Goal: Task Accomplishment & Management: Use online tool/utility

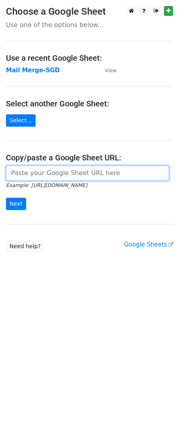
click at [38, 177] on input "url" at bounding box center [87, 172] width 163 height 15
paste input "[URL][DOMAIN_NAME]"
type input "[URL][DOMAIN_NAME]"
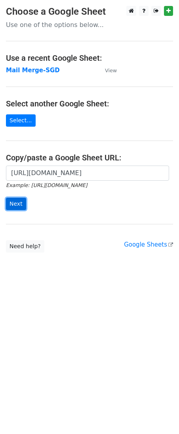
click at [18, 200] on input "Next" at bounding box center [16, 204] width 20 height 12
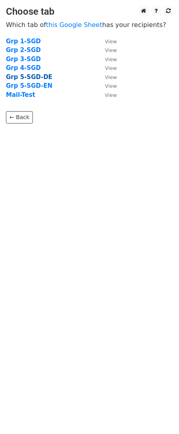
click at [43, 79] on strong "Grp 5-SGD-DE" at bounding box center [29, 76] width 46 height 7
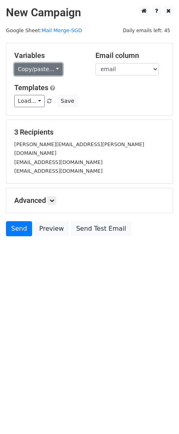
click at [37, 71] on link "Copy/paste..." at bounding box center [38, 69] width 48 height 12
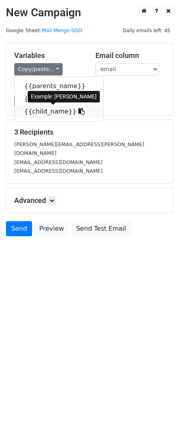
click at [37, 108] on link "{{child_name}}" at bounding box center [59, 111] width 89 height 13
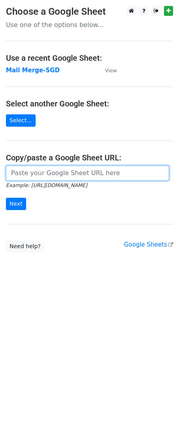
click at [13, 171] on input "url" at bounding box center [87, 172] width 163 height 15
paste input "[URL][DOMAIN_NAME]"
type input "[URL][DOMAIN_NAME]"
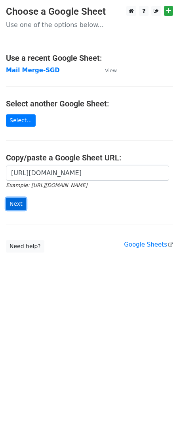
click at [21, 202] on input "Next" at bounding box center [16, 204] width 20 height 12
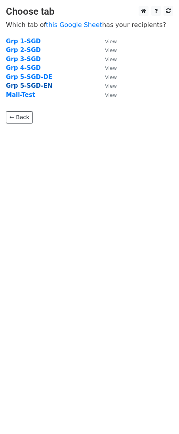
click at [28, 87] on strong "Grp 5-SGD-EN" at bounding box center [29, 85] width 46 height 7
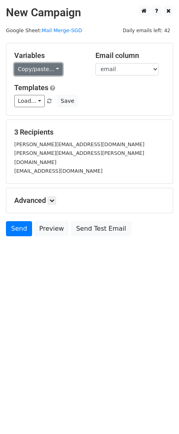
click at [46, 73] on link "Copy/paste..." at bounding box center [38, 69] width 48 height 12
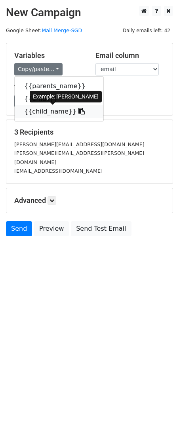
click at [41, 109] on link "{{child_name}}" at bounding box center [59, 111] width 89 height 13
